Goal: Information Seeking & Learning: Learn about a topic

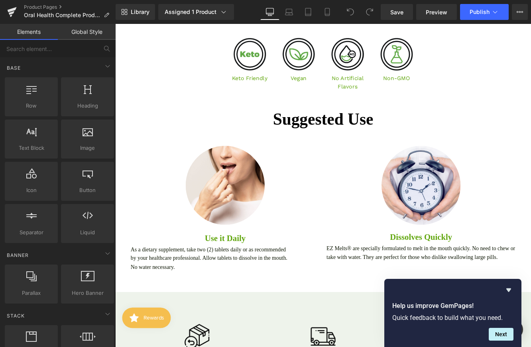
scroll to position [1229, 0]
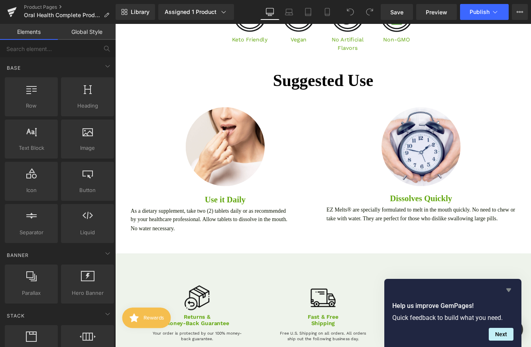
click at [509, 291] on icon "Hide survey" at bounding box center [509, 291] width 5 height 4
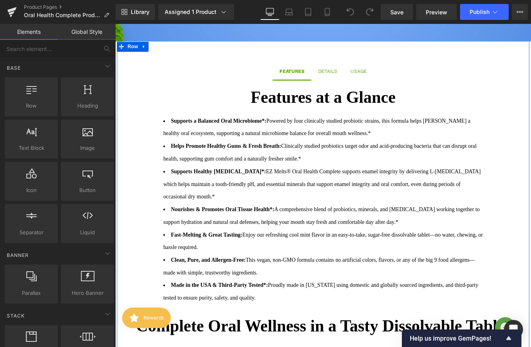
scroll to position [530, 0]
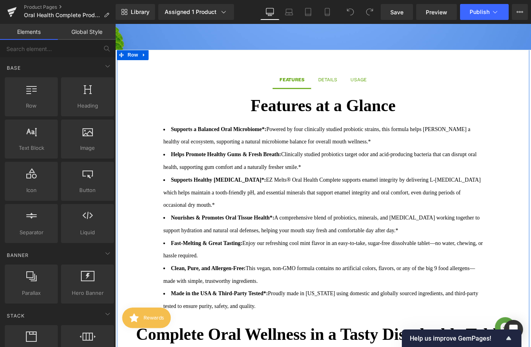
click at [455, 202] on span "EZ Melts® Oral Health Complete supports enamel integrity by delivering L-[MEDIC…" at bounding box center [355, 220] width 369 height 36
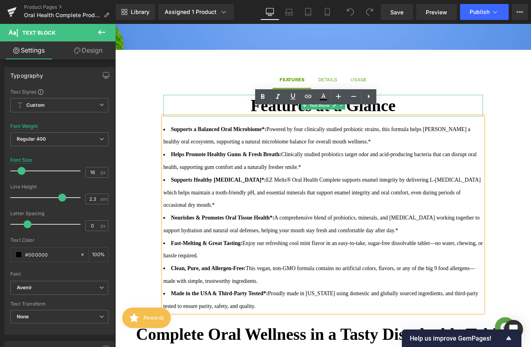
click at [436, 108] on font "Features at a Glance" at bounding box center [356, 118] width 168 height 21
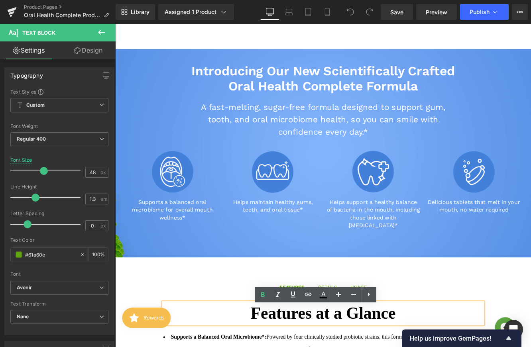
scroll to position [257, 0]
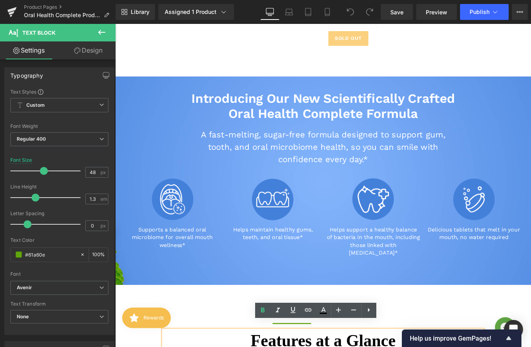
click at [421, 138] on div "Introducing Our New Scientifically Crafted Oral Health Complete Formula Heading…" at bounding box center [356, 200] width 479 height 197
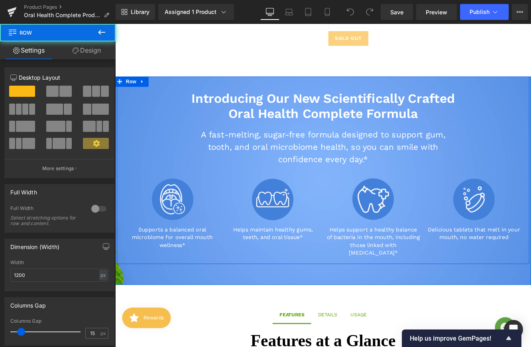
click at [403, 152] on h3 "A fast-melting, sugar-free formula designed to support gum, tooth, and oral mic…" at bounding box center [356, 167] width 307 height 43
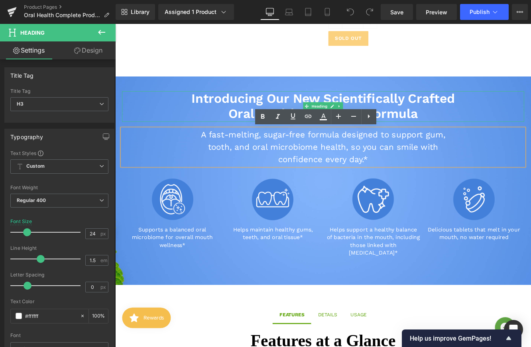
click at [398, 110] on h2 "Introducing Our New Scientifically Crafted" at bounding box center [356, 111] width 467 height 18
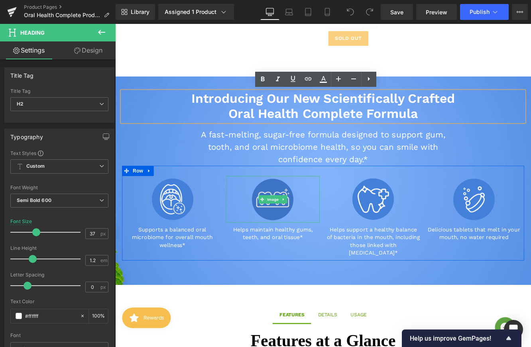
click at [298, 213] on img at bounding box center [298, 228] width 54 height 54
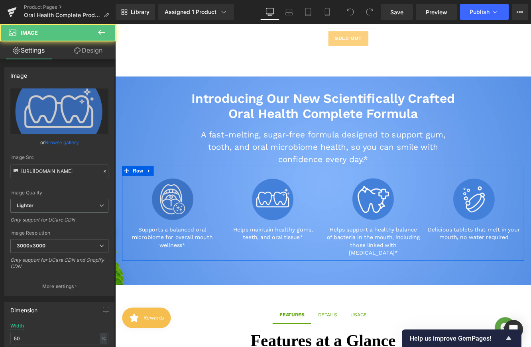
click at [199, 220] on img at bounding box center [181, 228] width 54 height 54
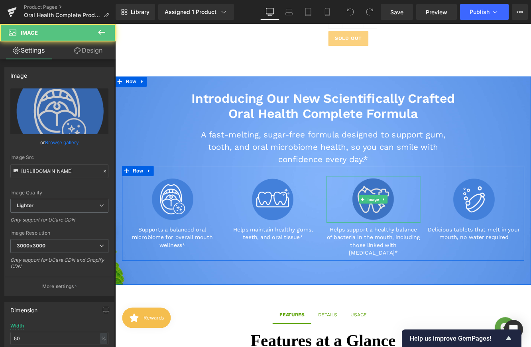
click at [420, 217] on img at bounding box center [415, 228] width 54 height 54
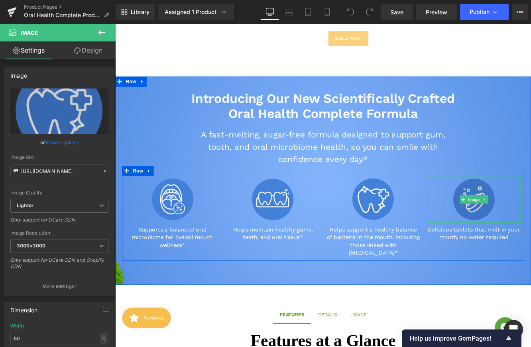
click at [531, 240] on img at bounding box center [532, 228] width 54 height 54
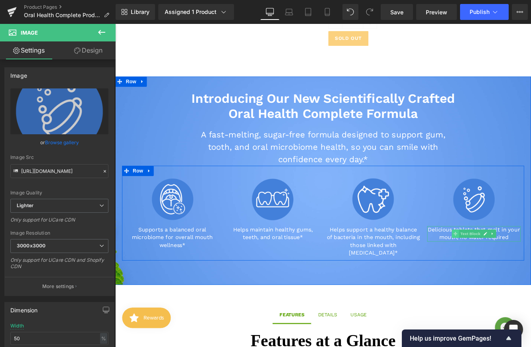
click at [510, 270] on span at bounding box center [510, 268] width 8 height 10
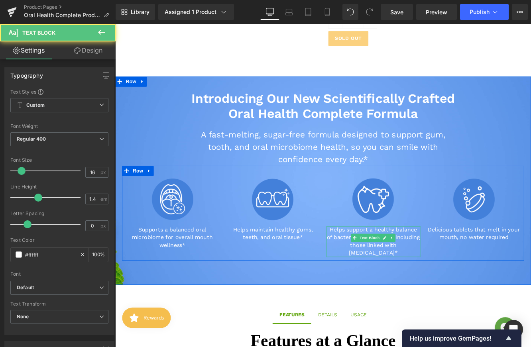
click at [415, 278] on p "Helps support a healthy balance of bacteria in the mouth, including those linke…" at bounding box center [415, 277] width 109 height 36
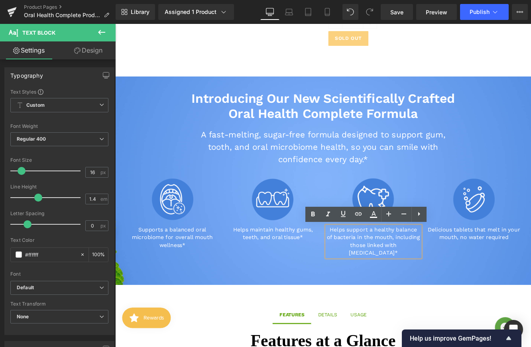
click at [115, 24] on div at bounding box center [115, 24] width 0 height 0
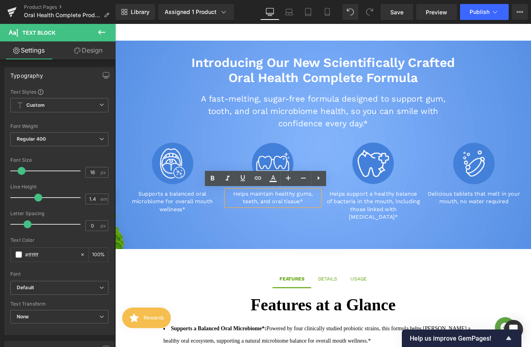
scroll to position [310, 0]
